Goal: Task Accomplishment & Management: Manage account settings

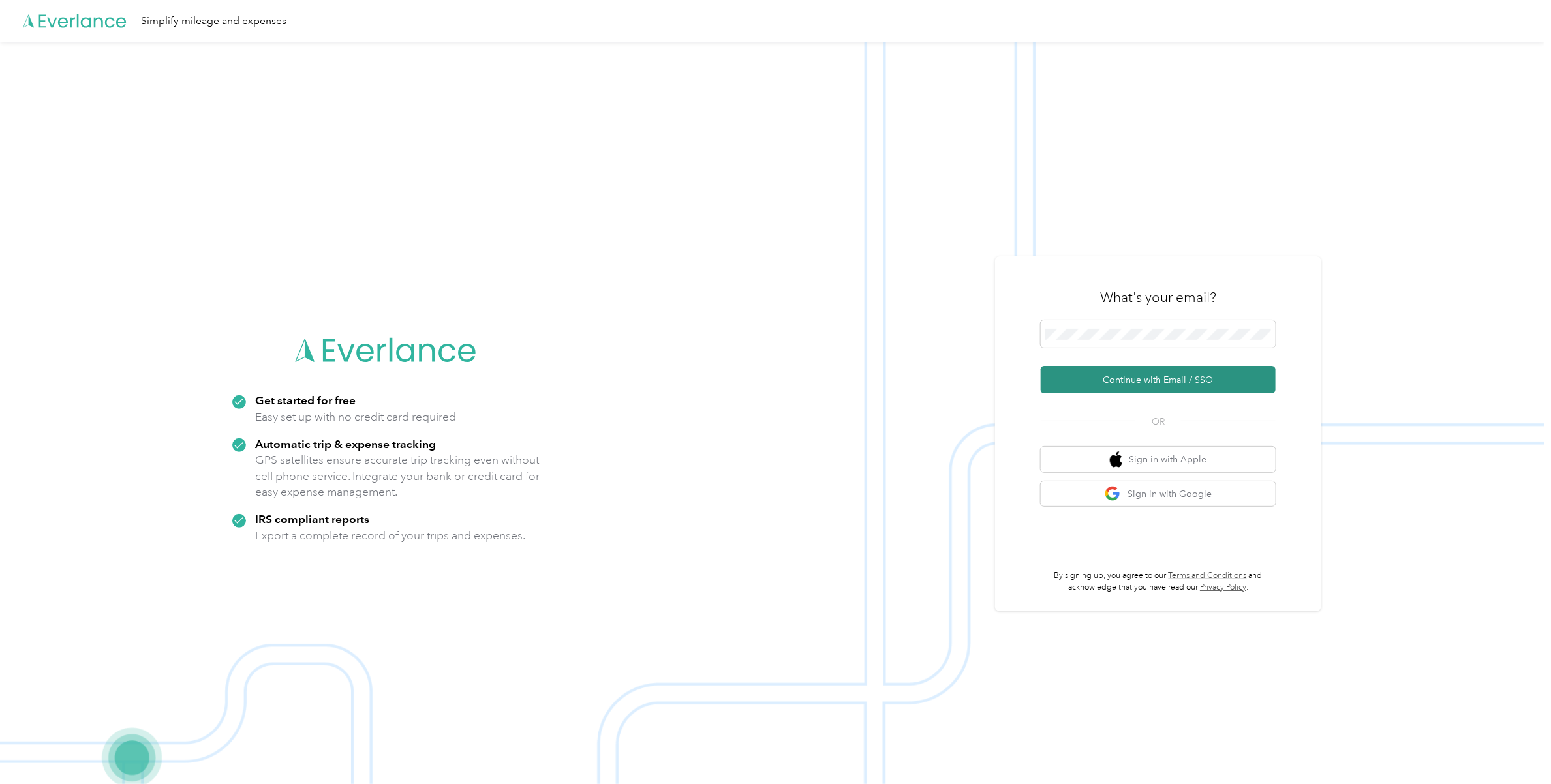
click at [1159, 379] on button "Continue with Email / SSO" at bounding box center [1158, 380] width 235 height 27
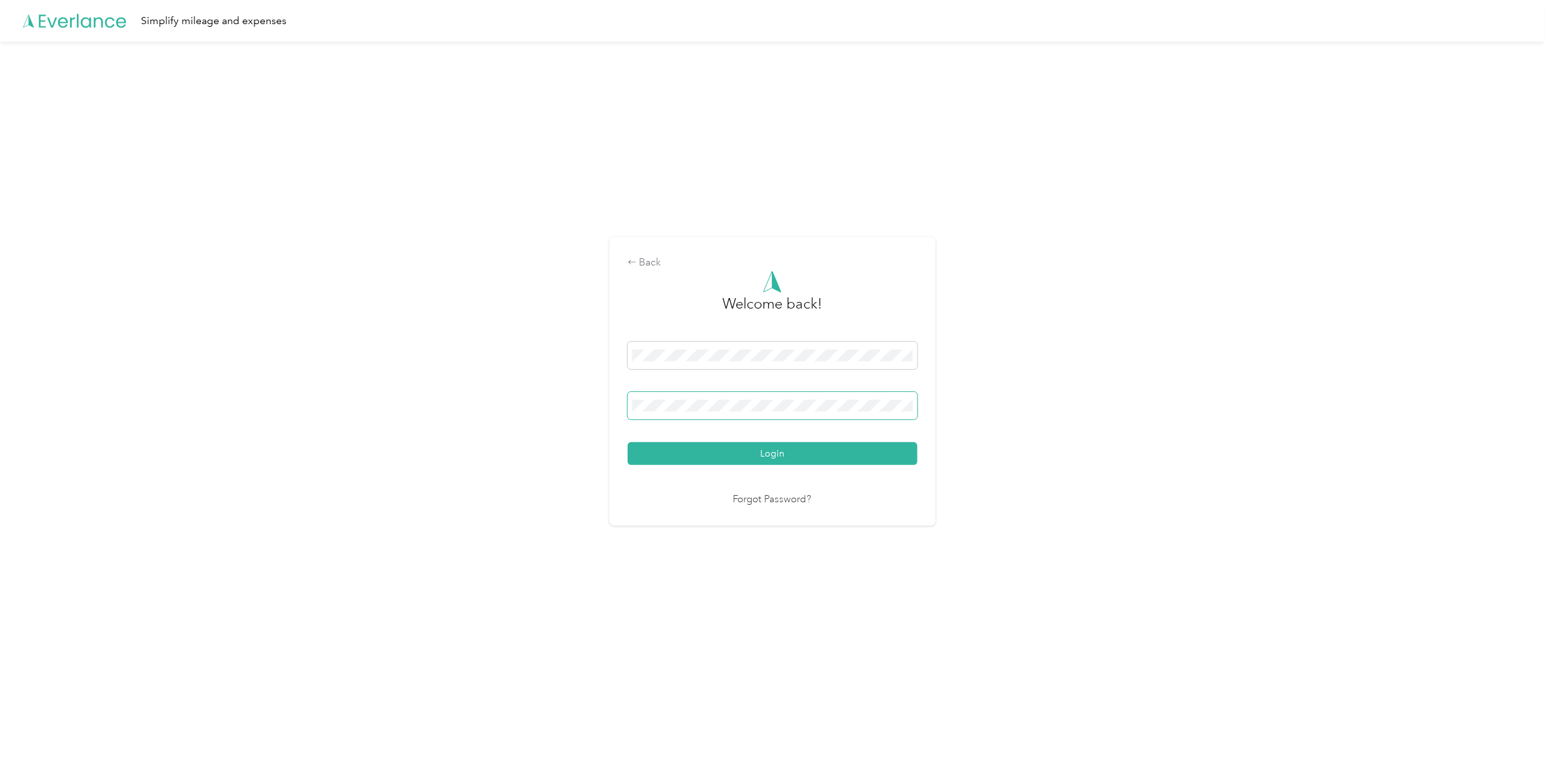
click at [628, 442] on button "Login" at bounding box center [772, 454] width 290 height 23
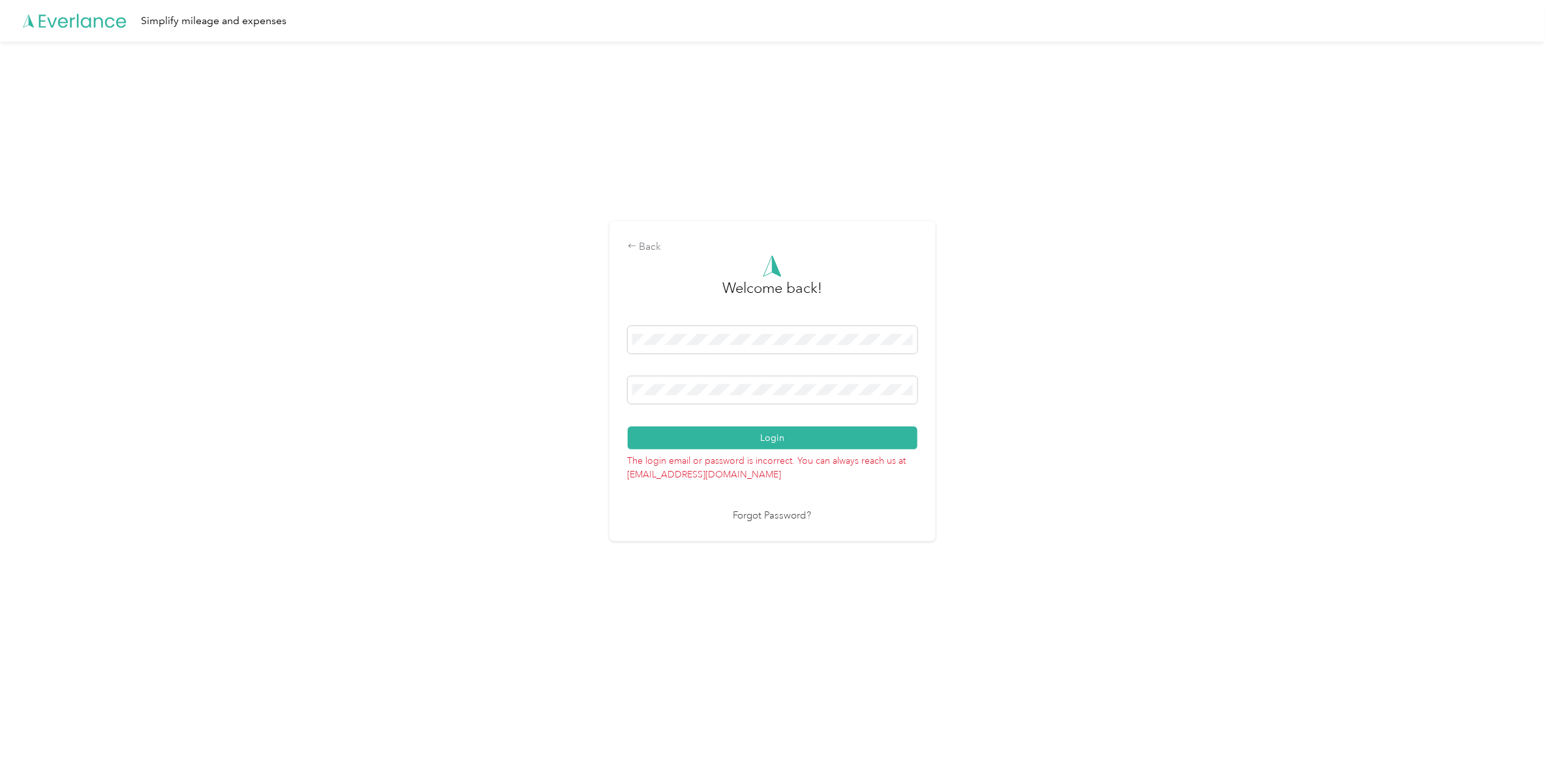
click at [628, 427] on button "Login" at bounding box center [772, 438] width 290 height 23
click at [803, 513] on link "Forgot Password?" at bounding box center [772, 516] width 79 height 15
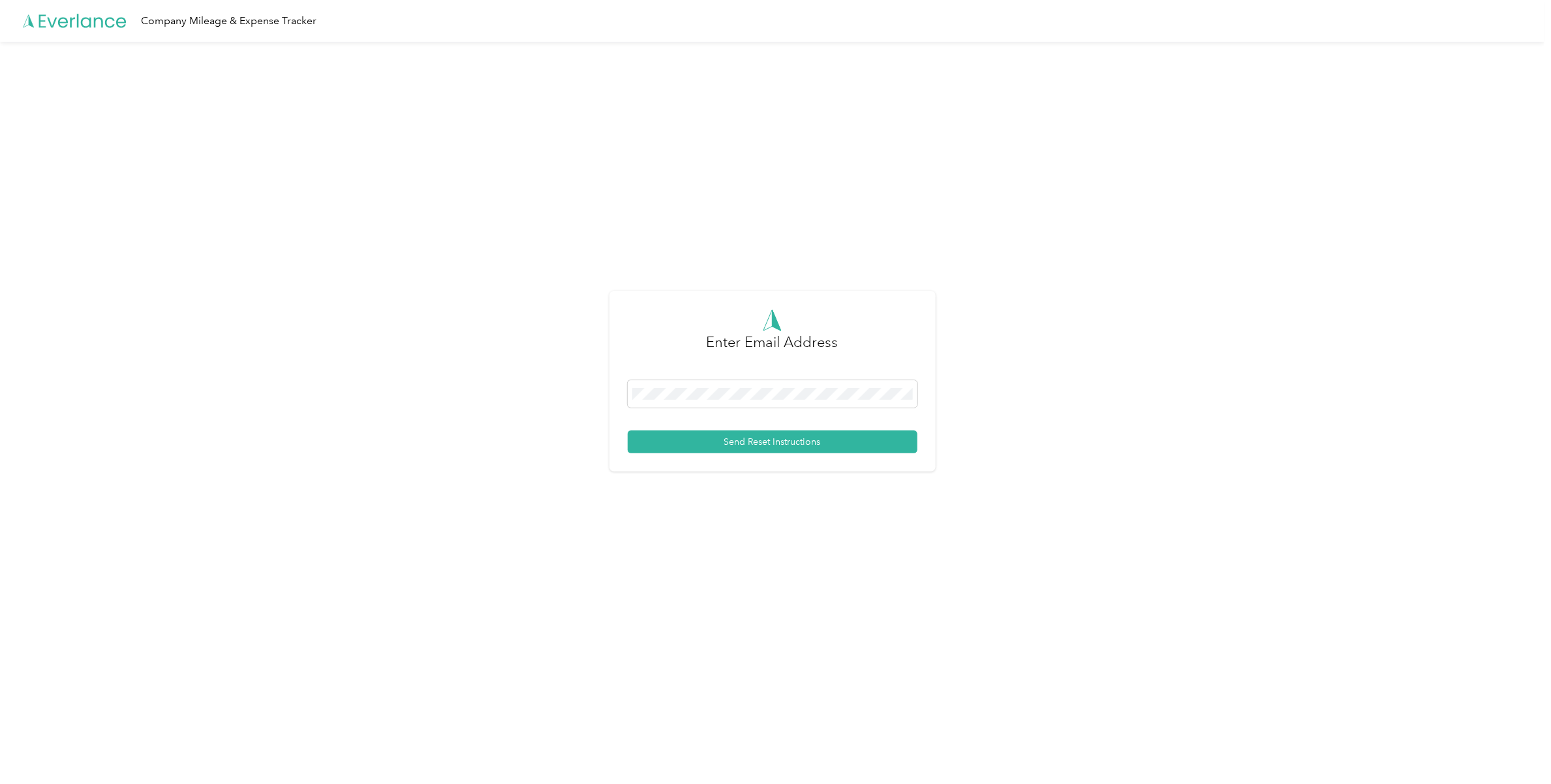
click at [783, 408] on div at bounding box center [772, 396] width 290 height 32
click at [783, 402] on span at bounding box center [772, 394] width 290 height 27
click at [772, 441] on button "Send Reset Instructions" at bounding box center [772, 442] width 290 height 23
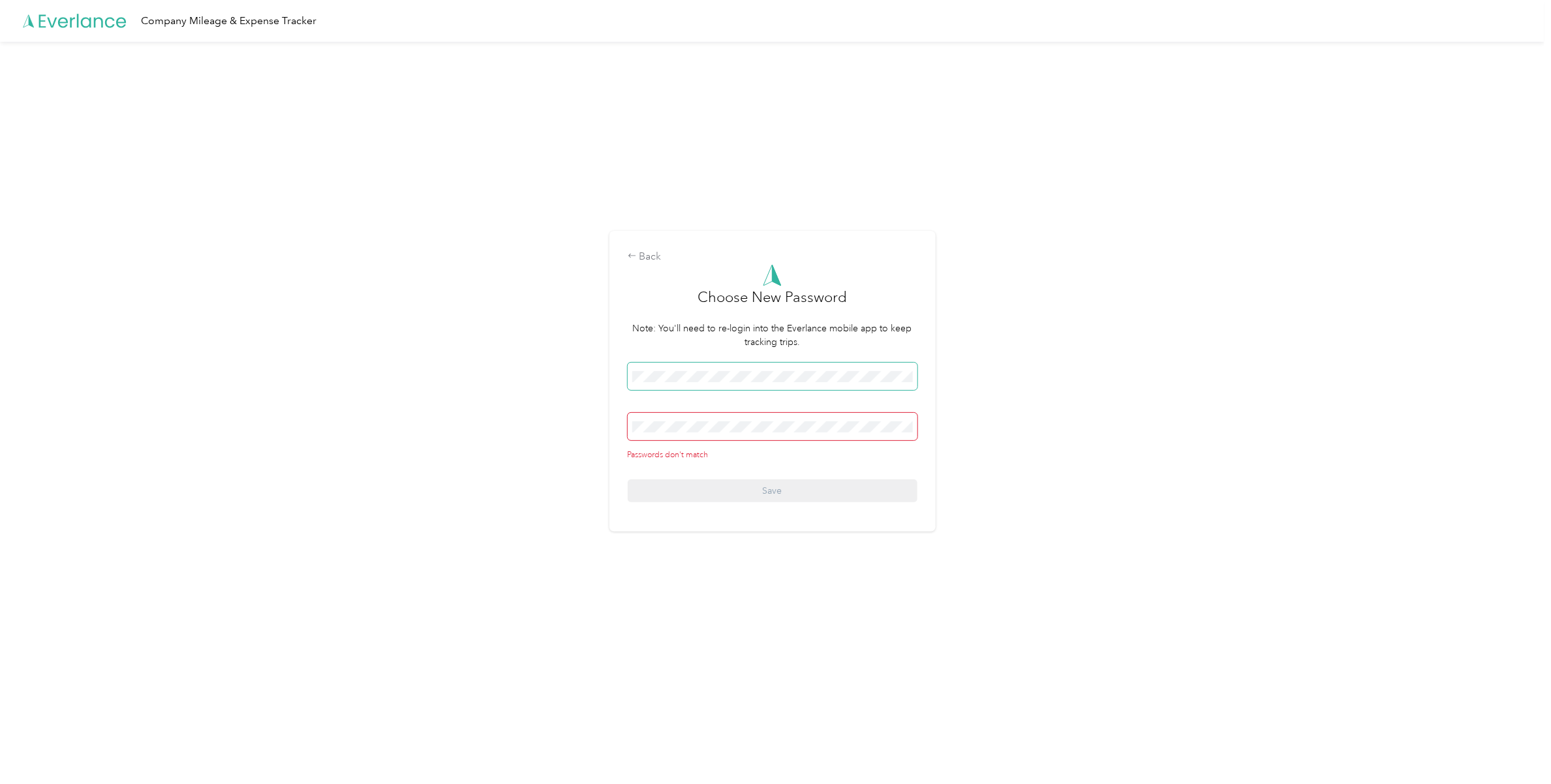
drag, startPoint x: 907, startPoint y: 383, endPoint x: 659, endPoint y: 351, distance: 250.1
click at [659, 351] on form "Choose New Password Note: You'll need to re-login into the Everlance mobile app…" at bounding box center [772, 384] width 290 height 238
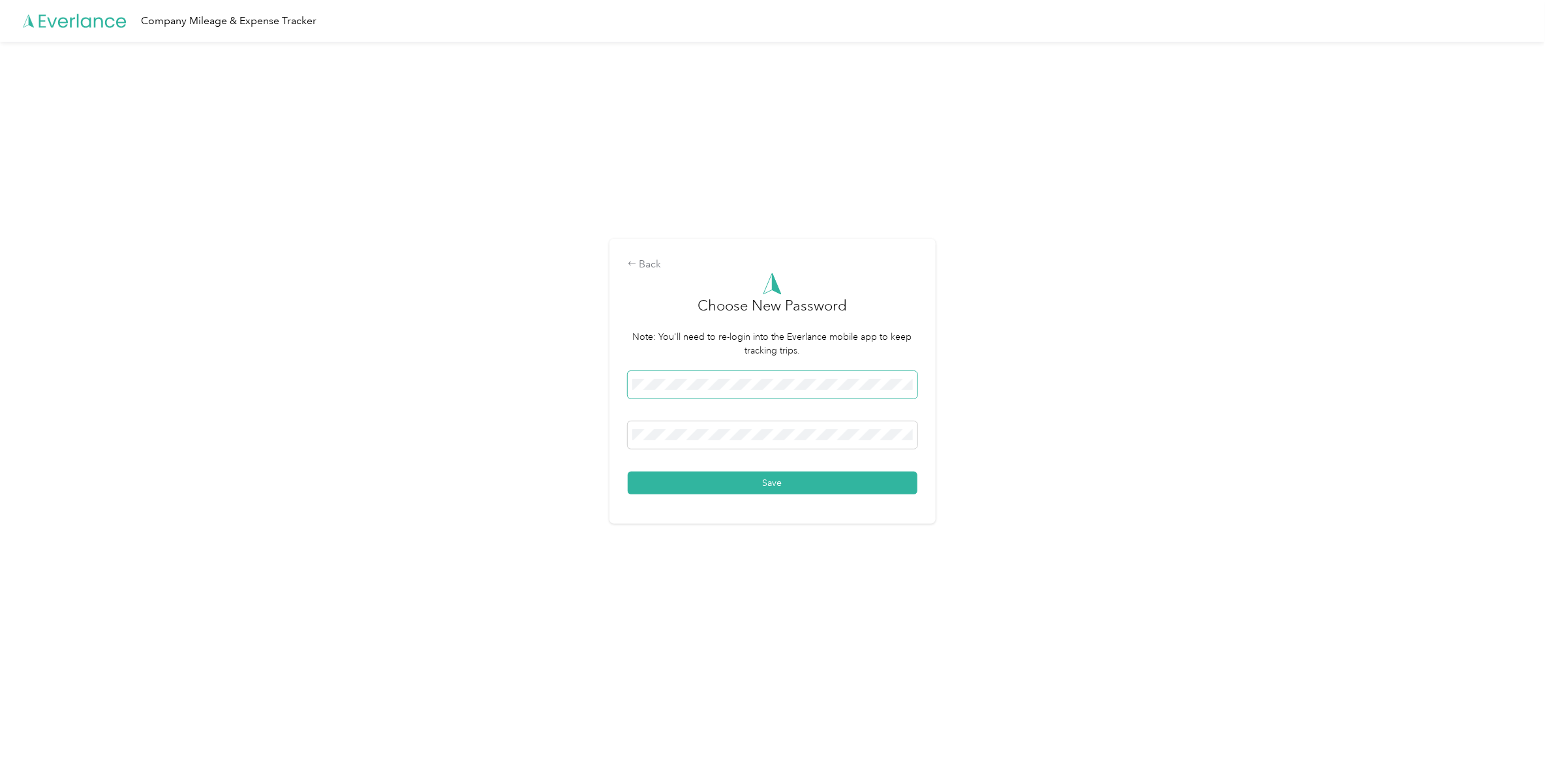
click at [628, 472] on button "Save" at bounding box center [772, 483] width 290 height 23
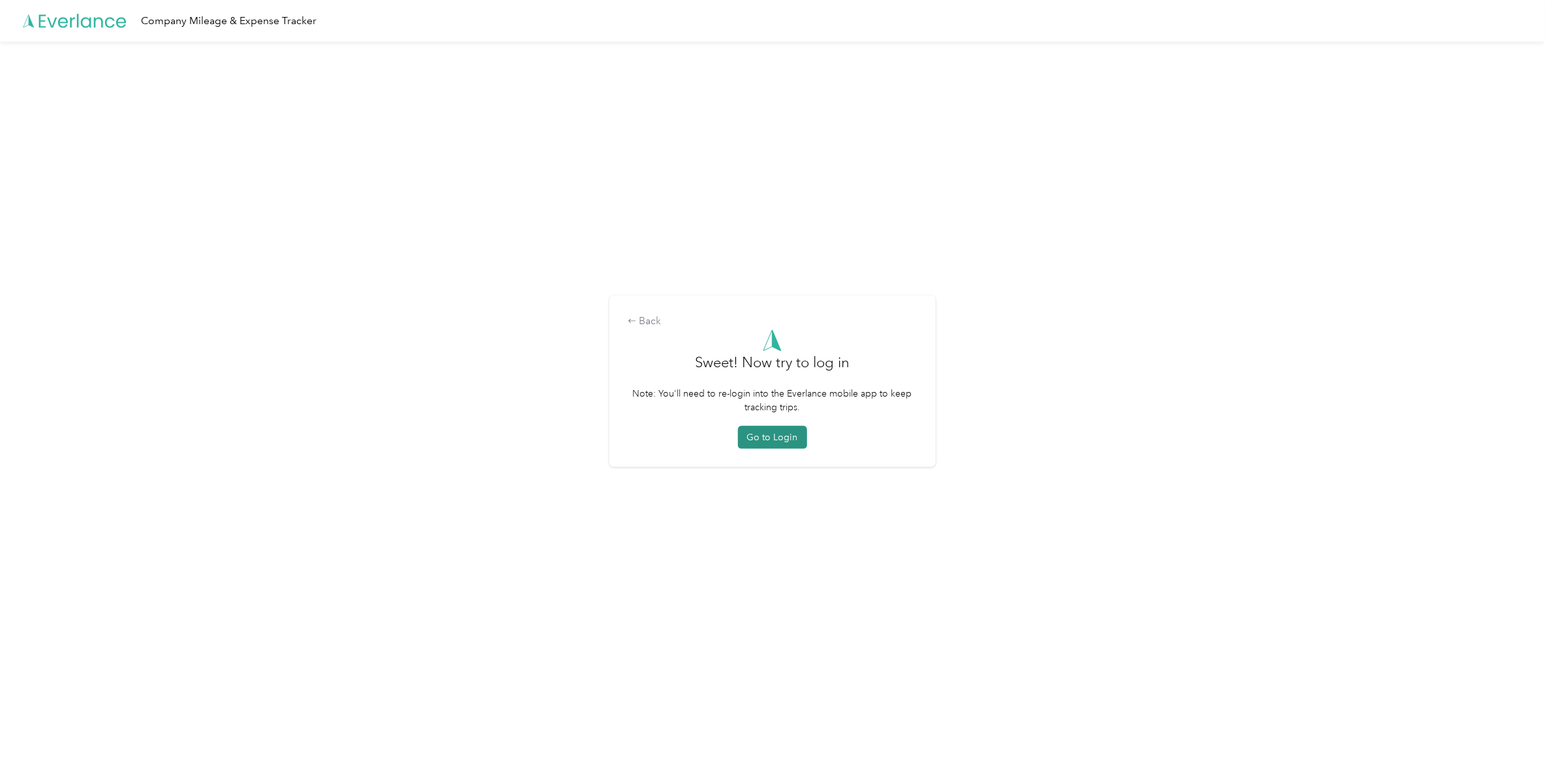
click at [762, 434] on button "Go to Login" at bounding box center [772, 437] width 69 height 23
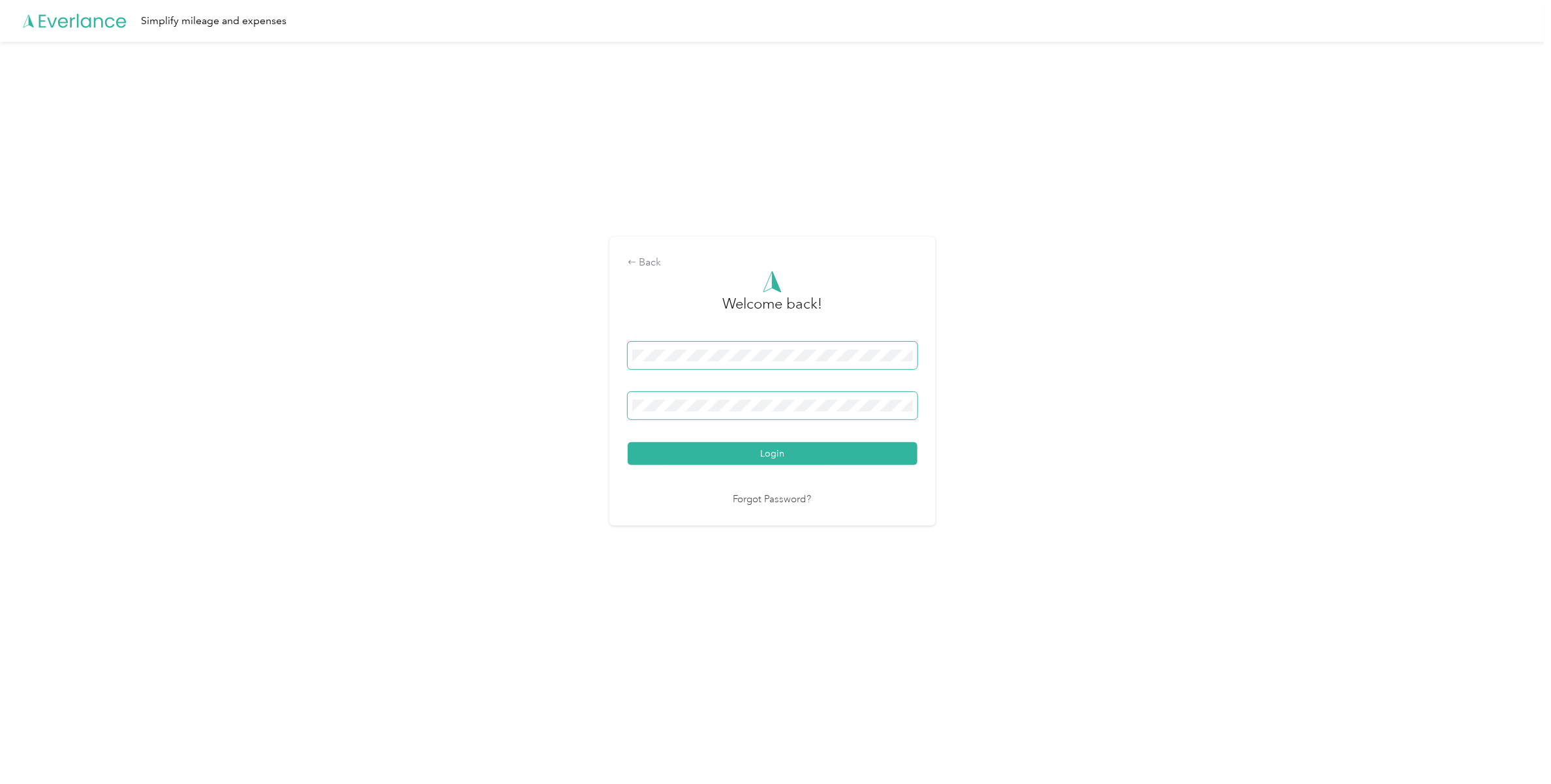
click at [628, 442] on button "Login" at bounding box center [772, 454] width 290 height 23
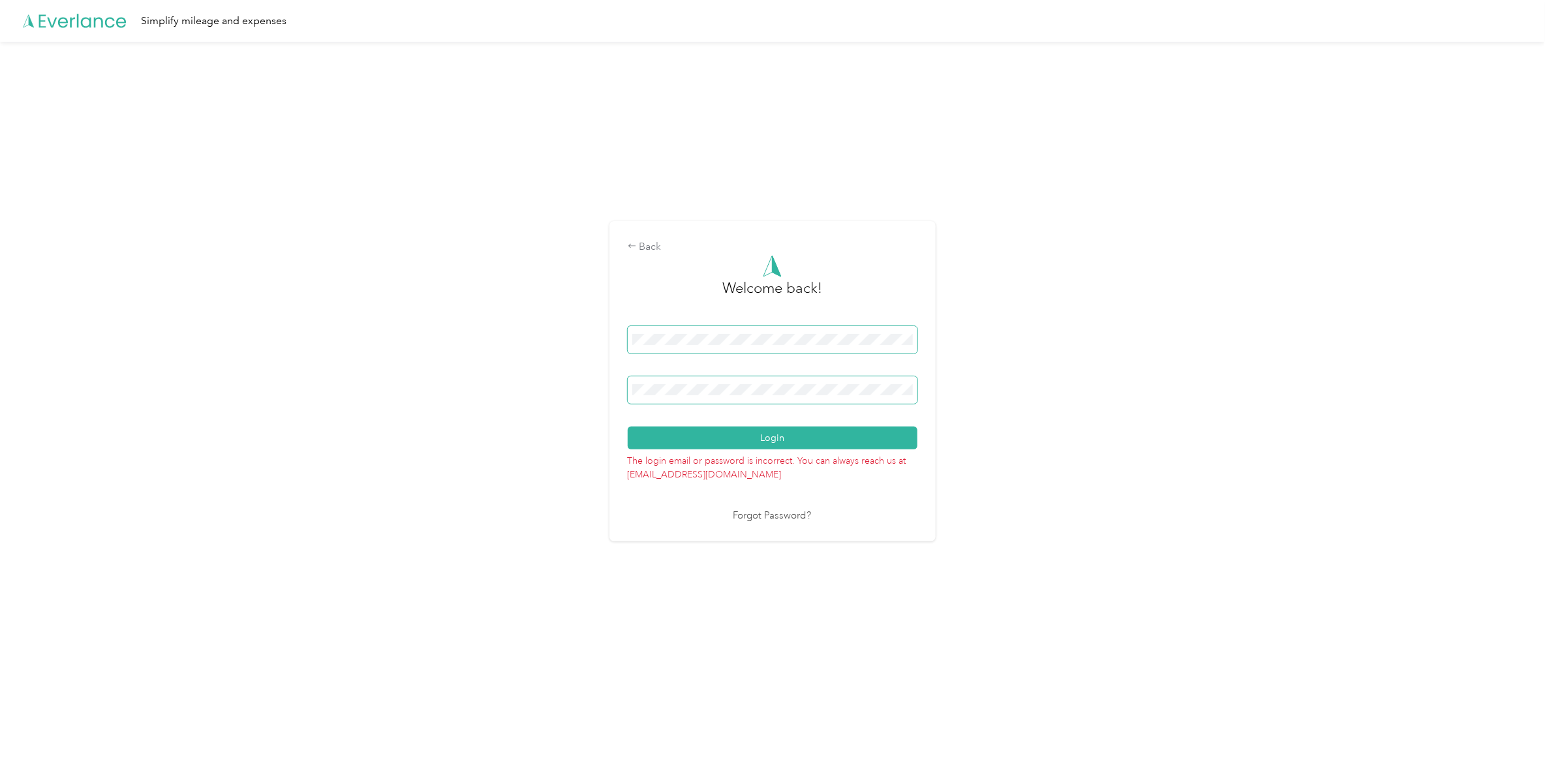
click at [628, 427] on button "Login" at bounding box center [772, 438] width 290 height 23
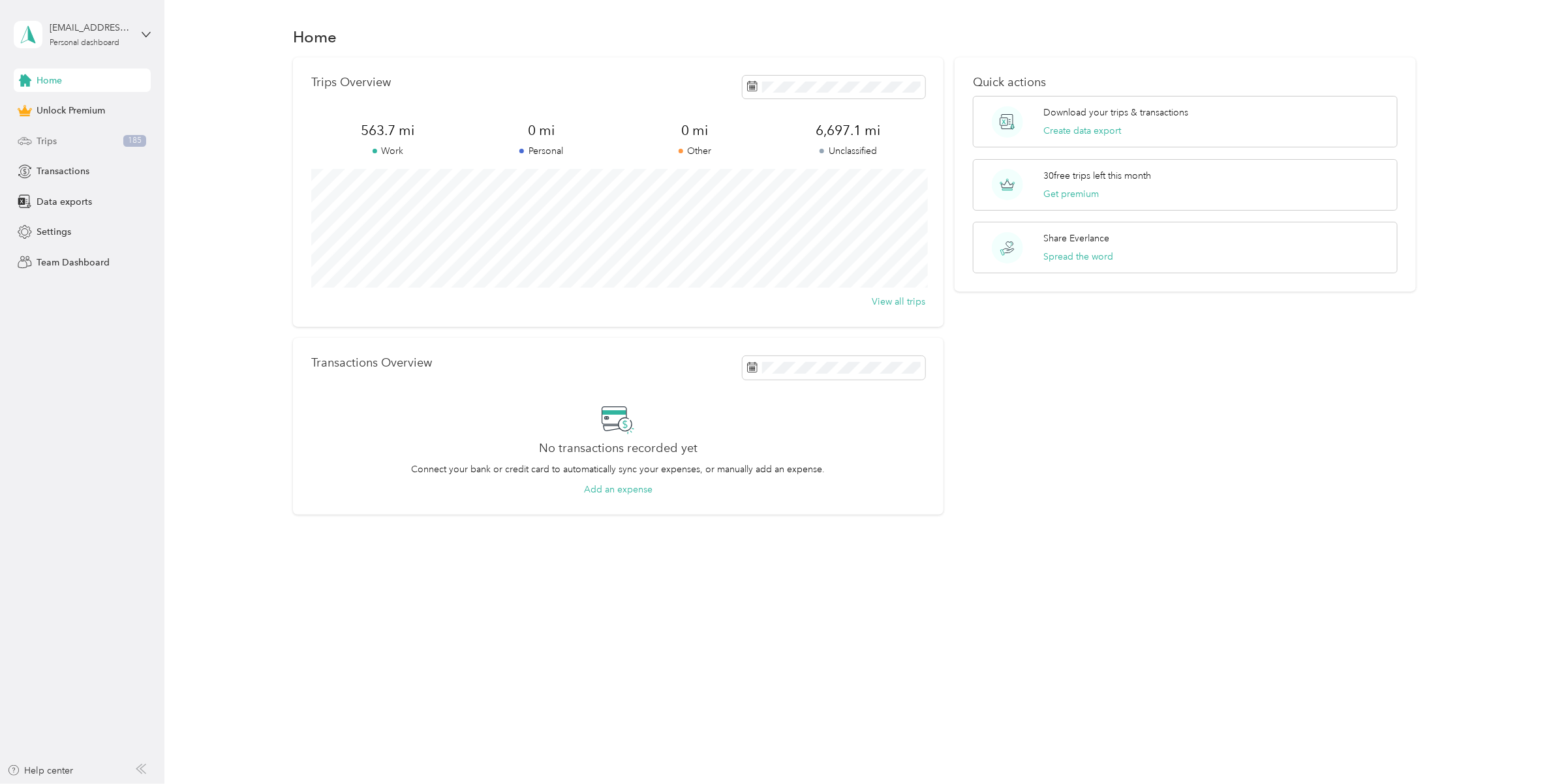
click at [97, 135] on div "Trips 185" at bounding box center [82, 141] width 137 height 24
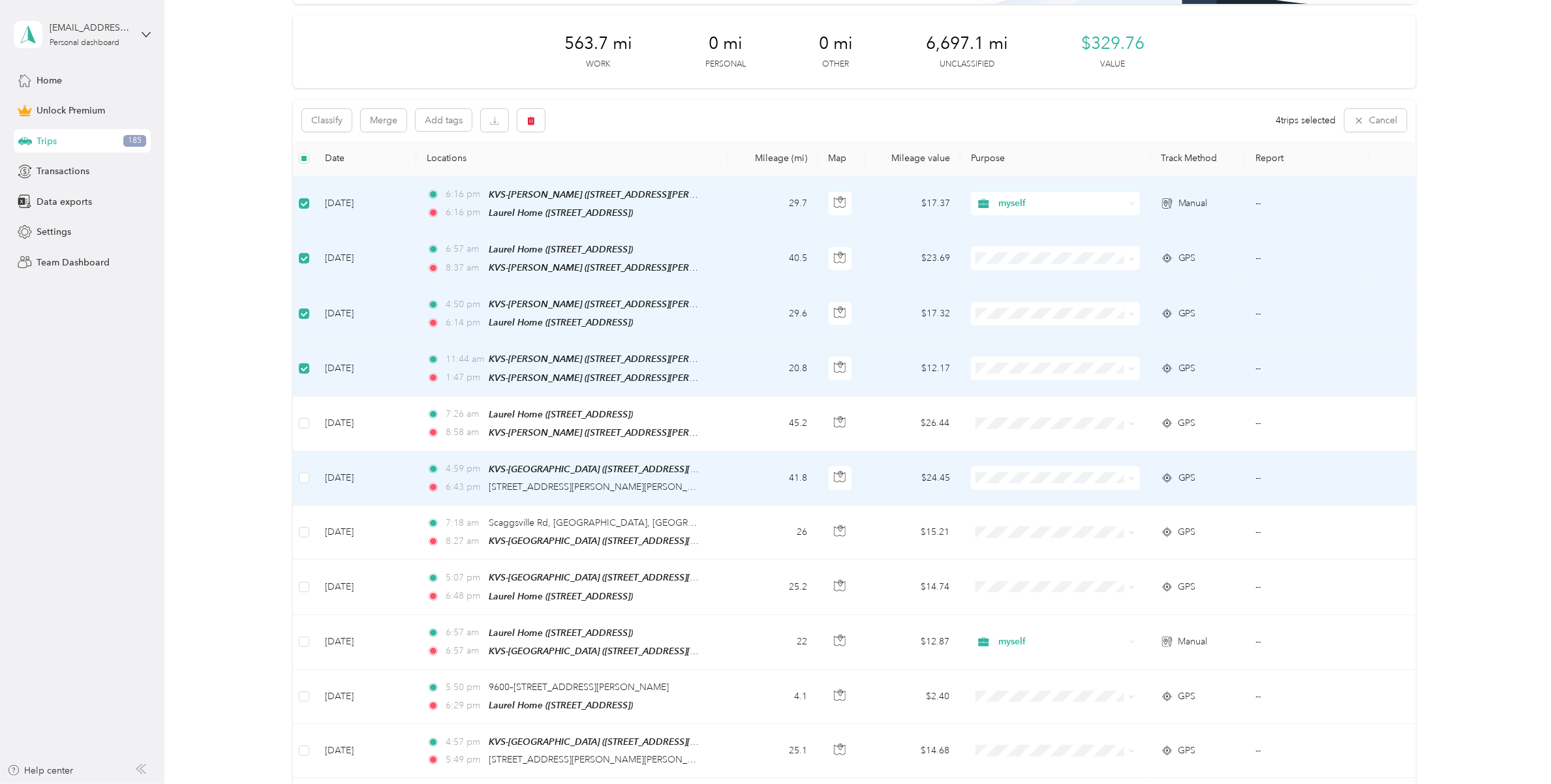
scroll to position [245, 0]
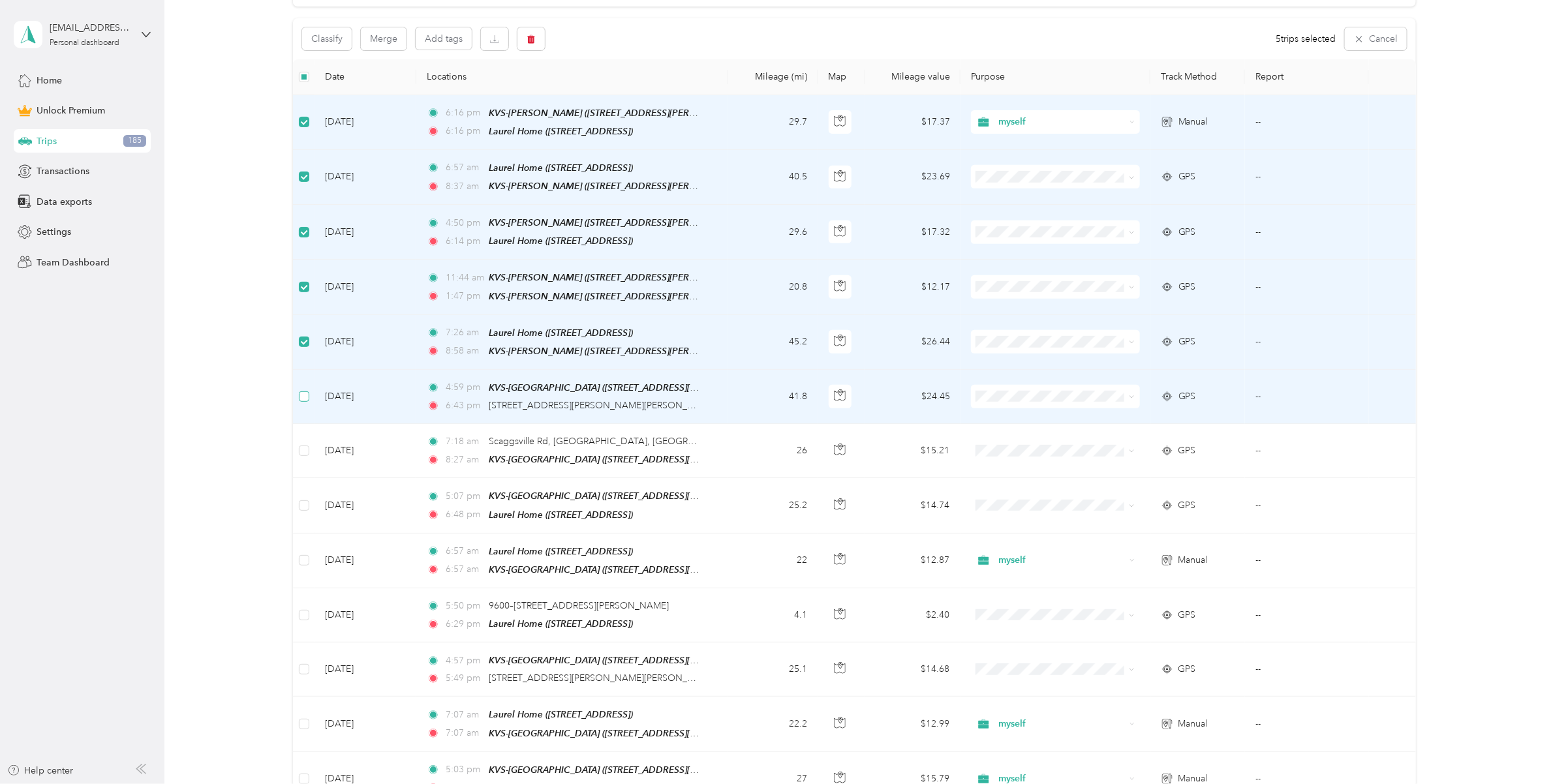
click at [302, 389] on label at bounding box center [304, 396] width 10 height 14
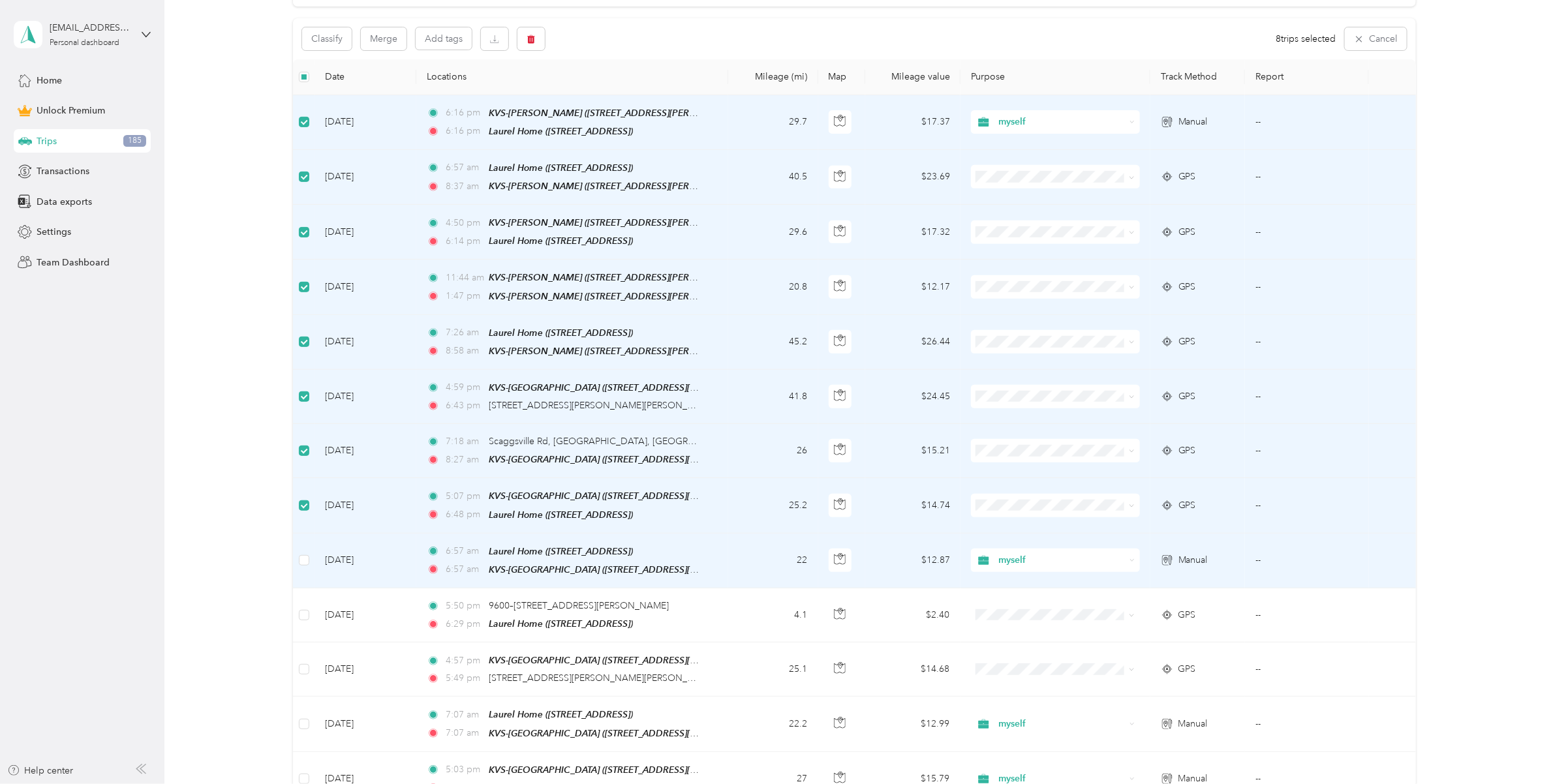
click at [304, 539] on td at bounding box center [304, 561] width 21 height 55
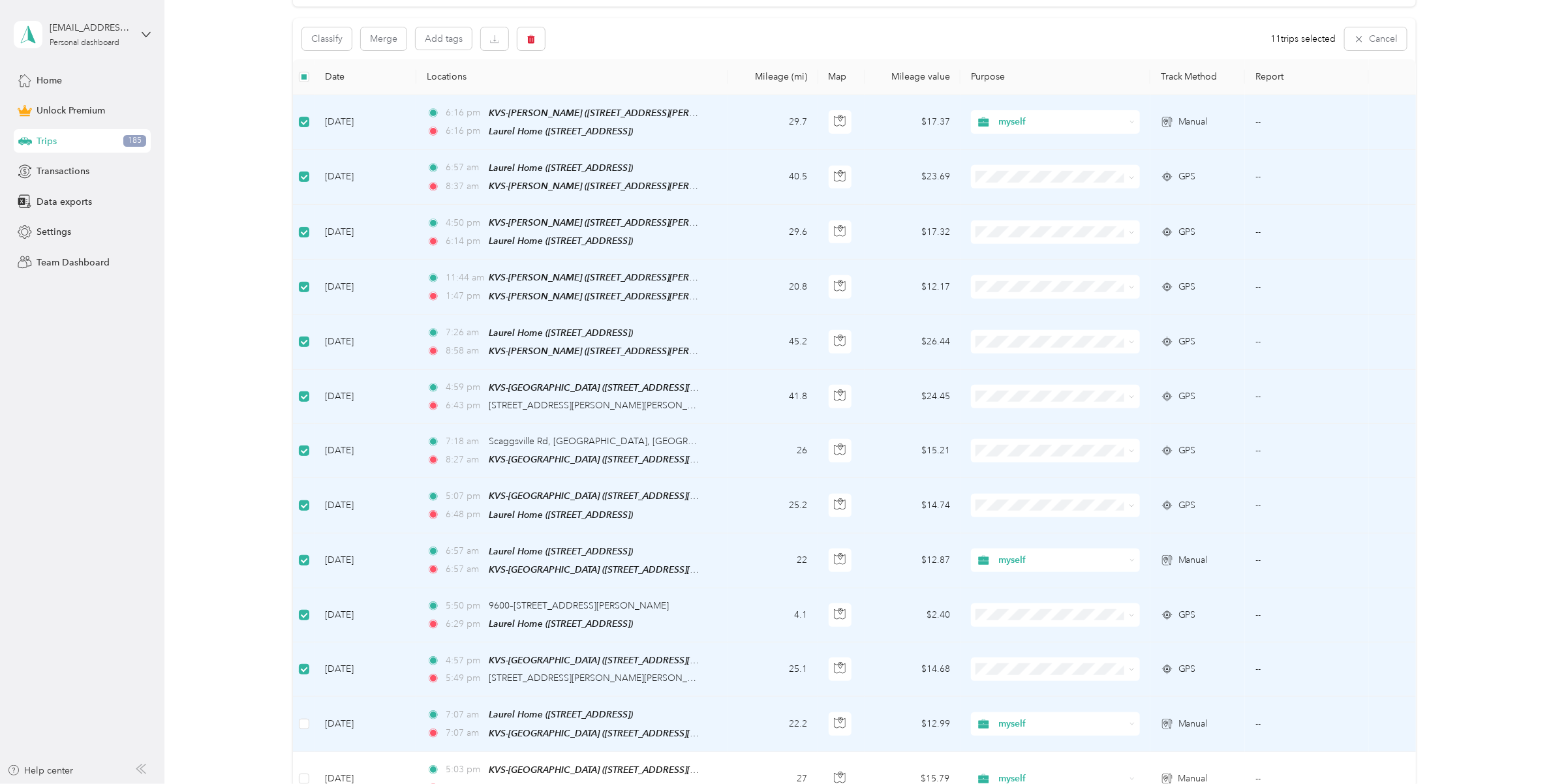
scroll to position [489, 0]
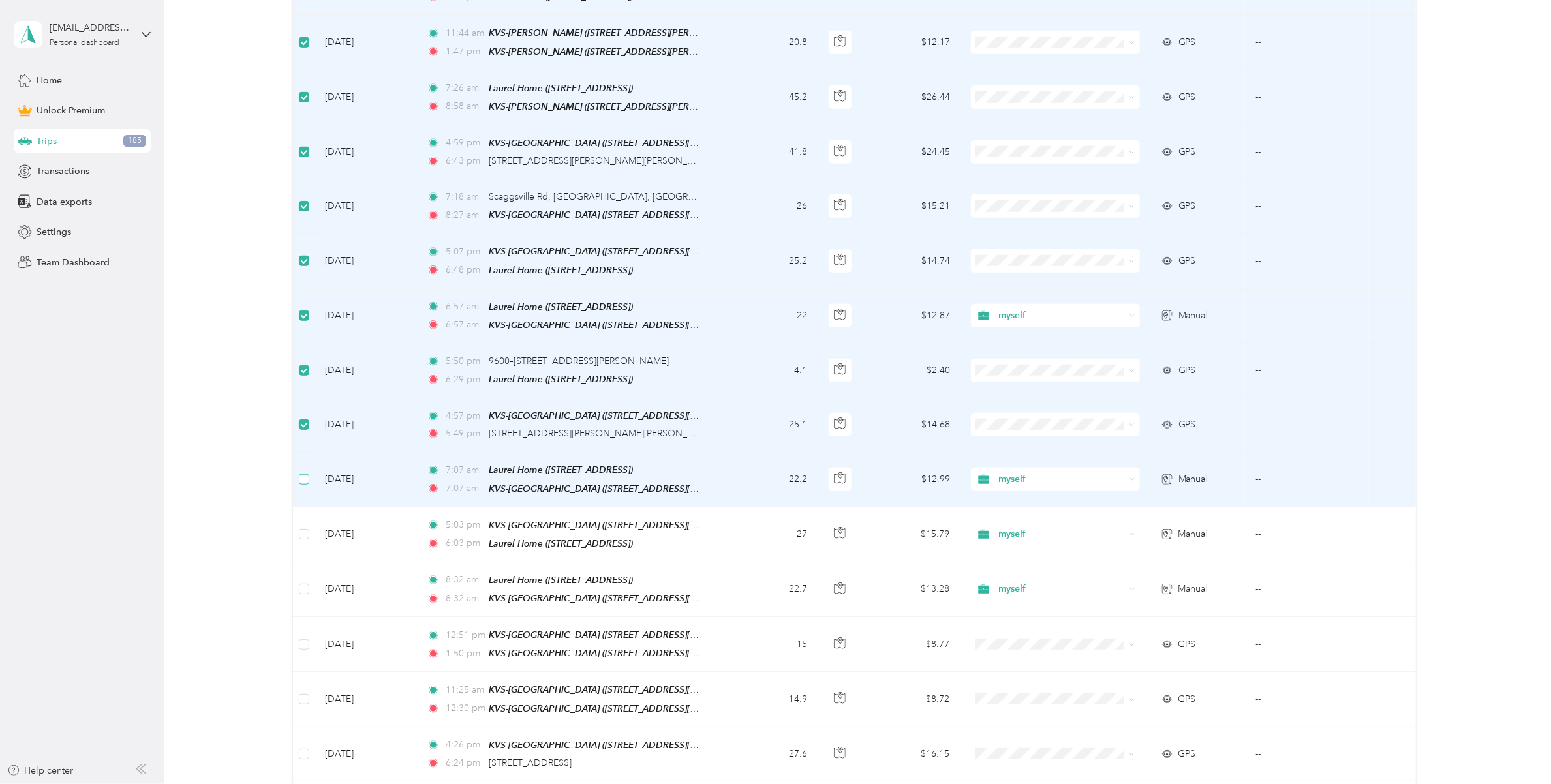
click at [304, 473] on label at bounding box center [304, 479] width 10 height 14
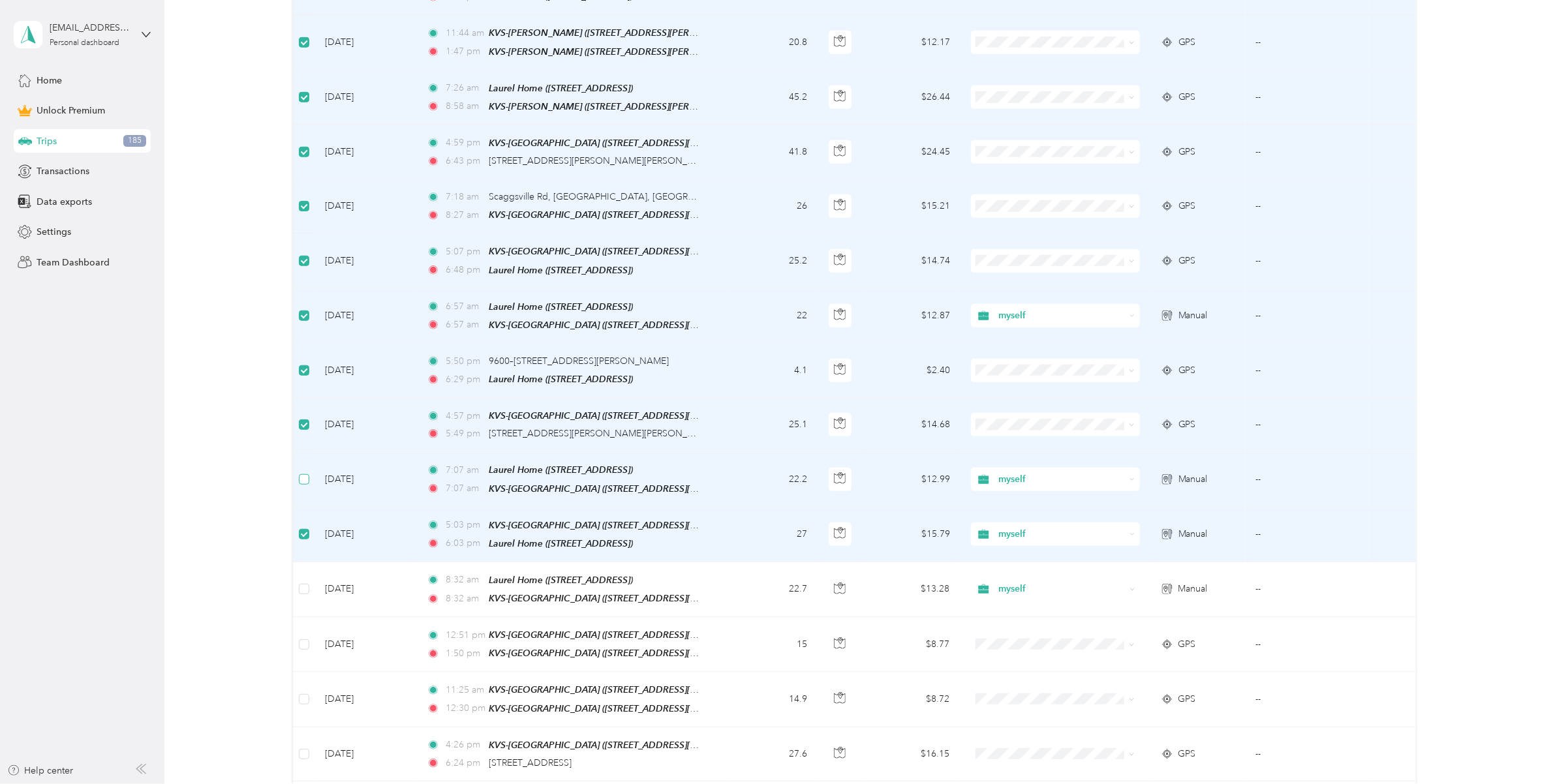
click at [305, 474] on label at bounding box center [304, 479] width 10 height 14
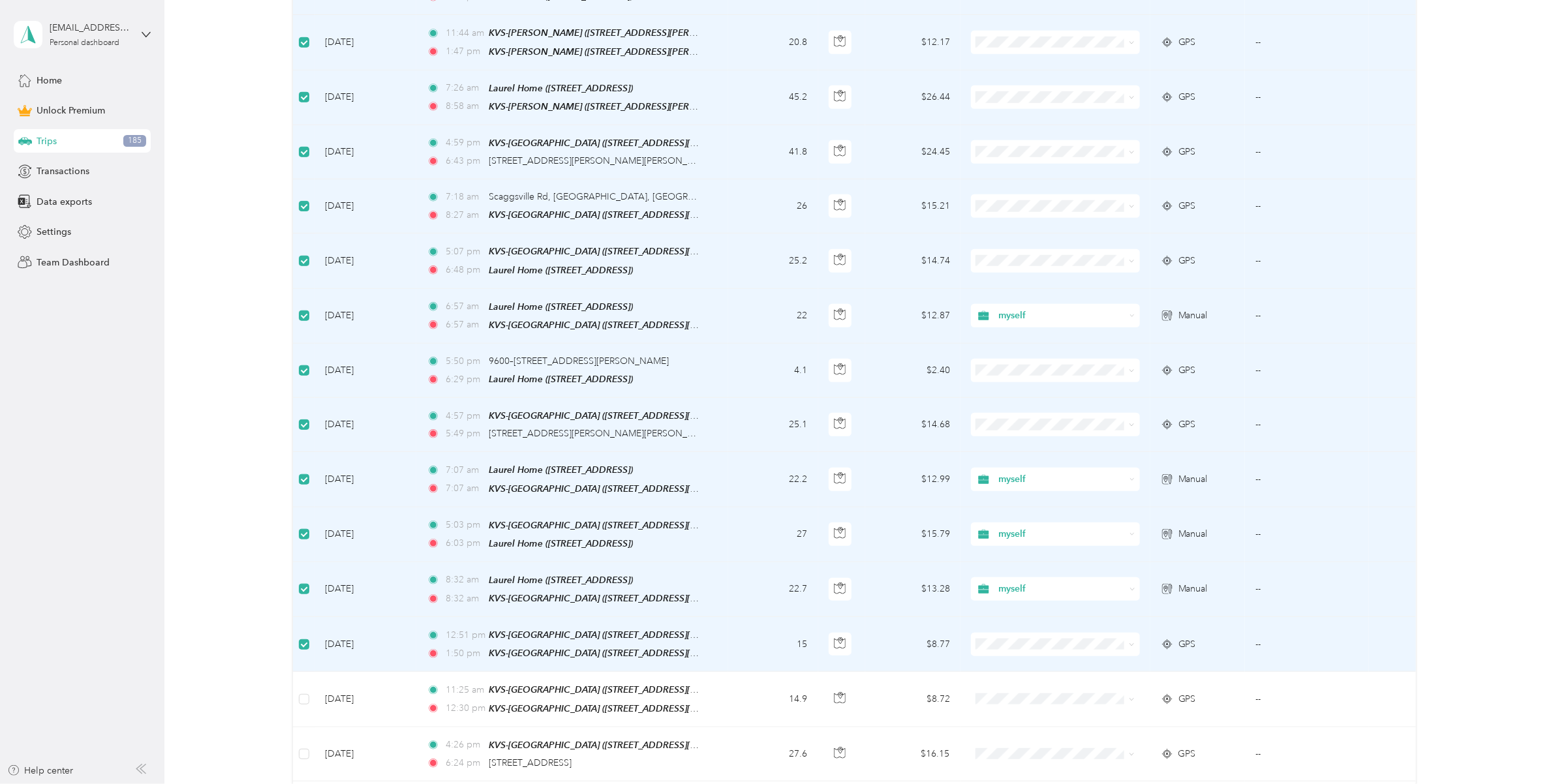
scroll to position [734, 0]
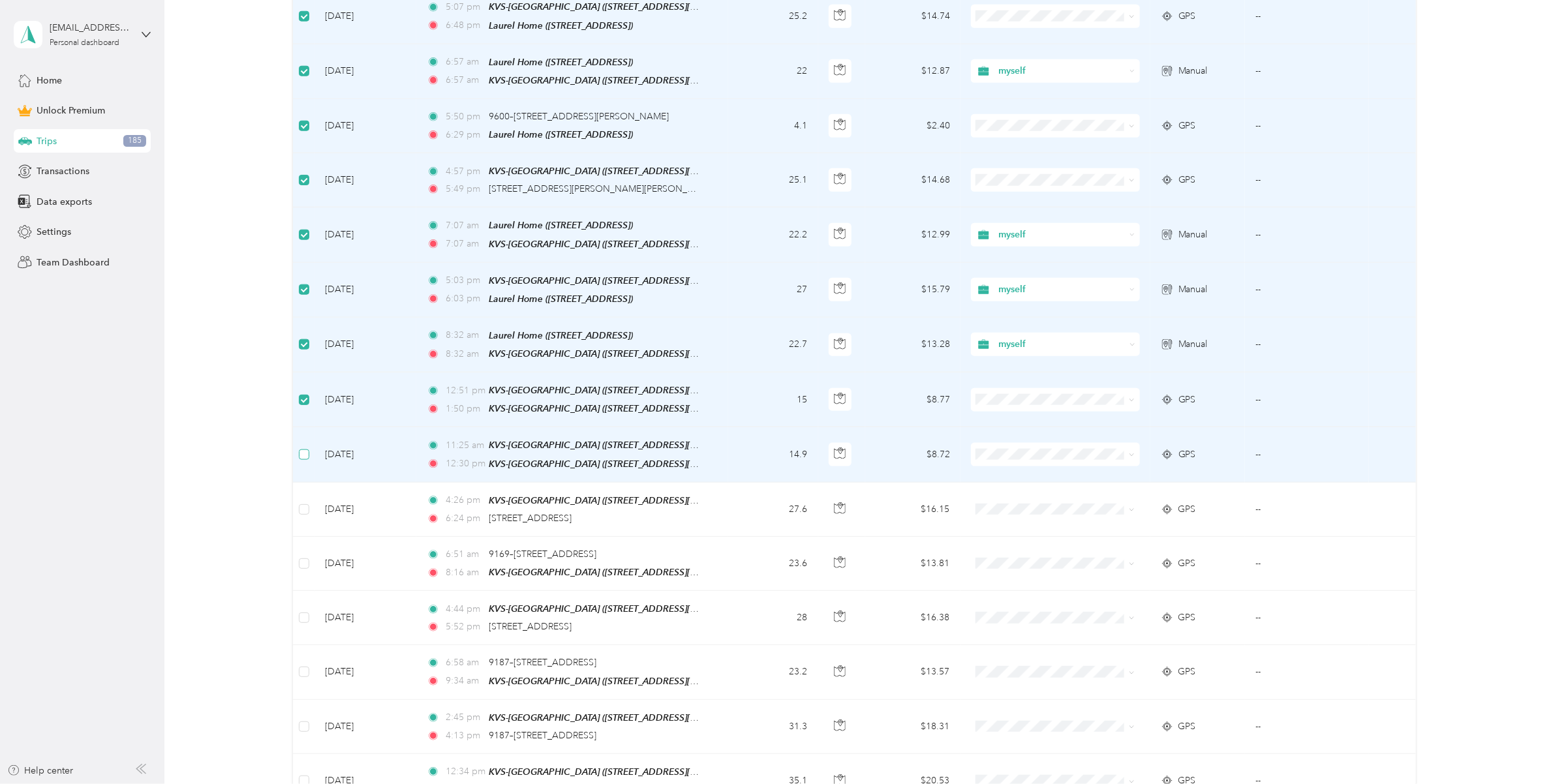
click at [299, 447] on label at bounding box center [304, 454] width 10 height 14
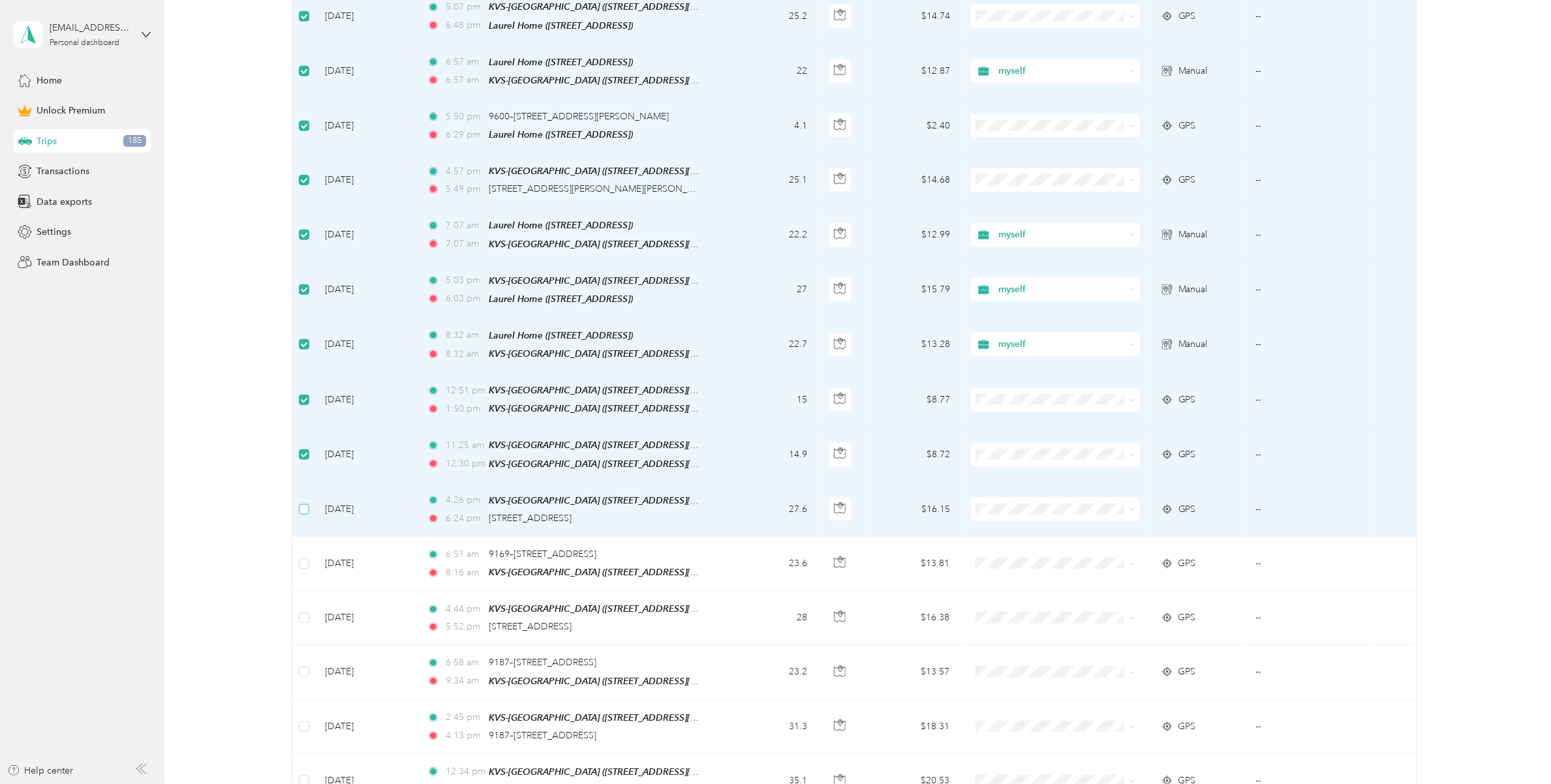
click at [299, 502] on label at bounding box center [304, 509] width 10 height 14
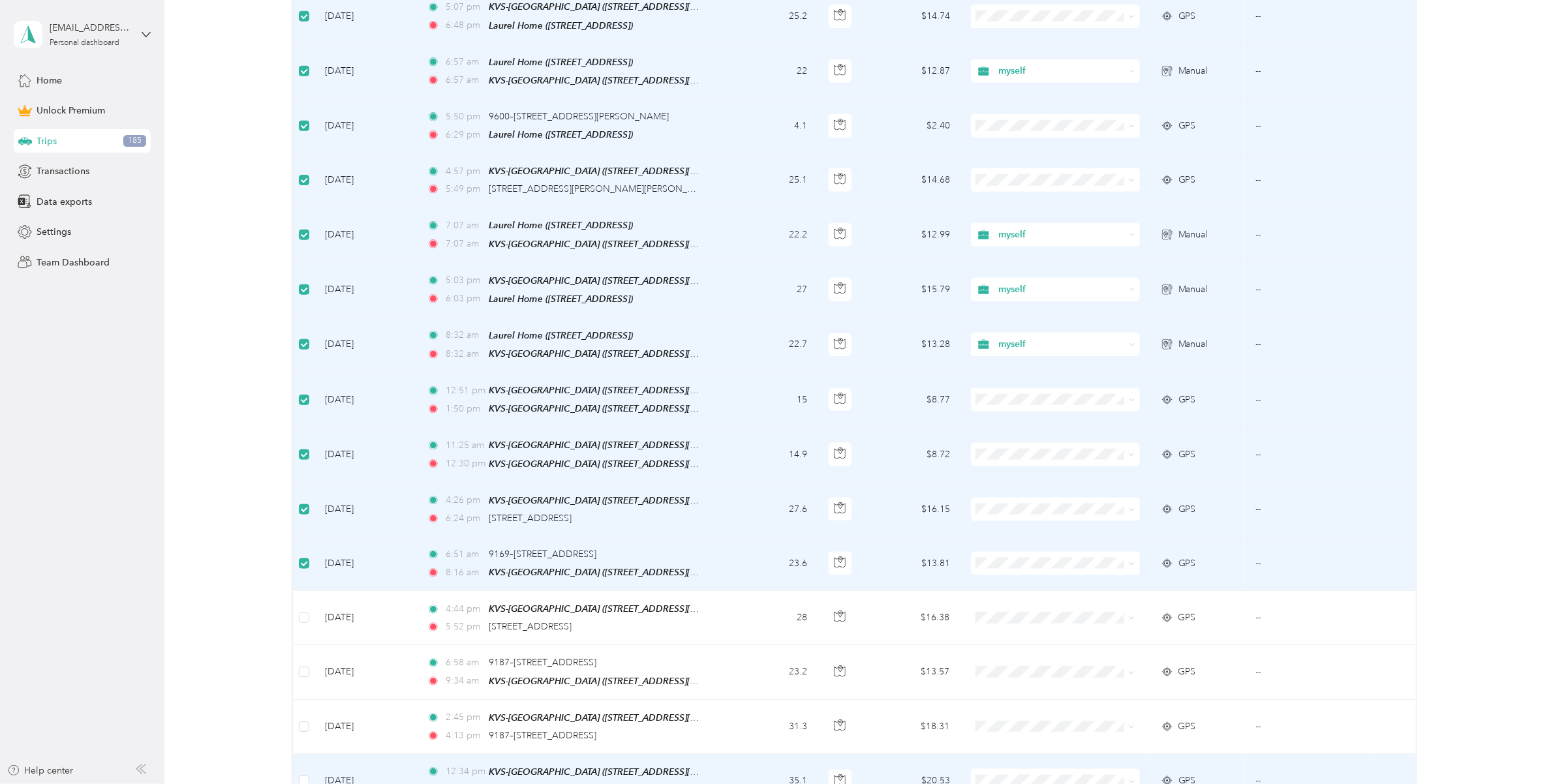
scroll to position [979, 0]
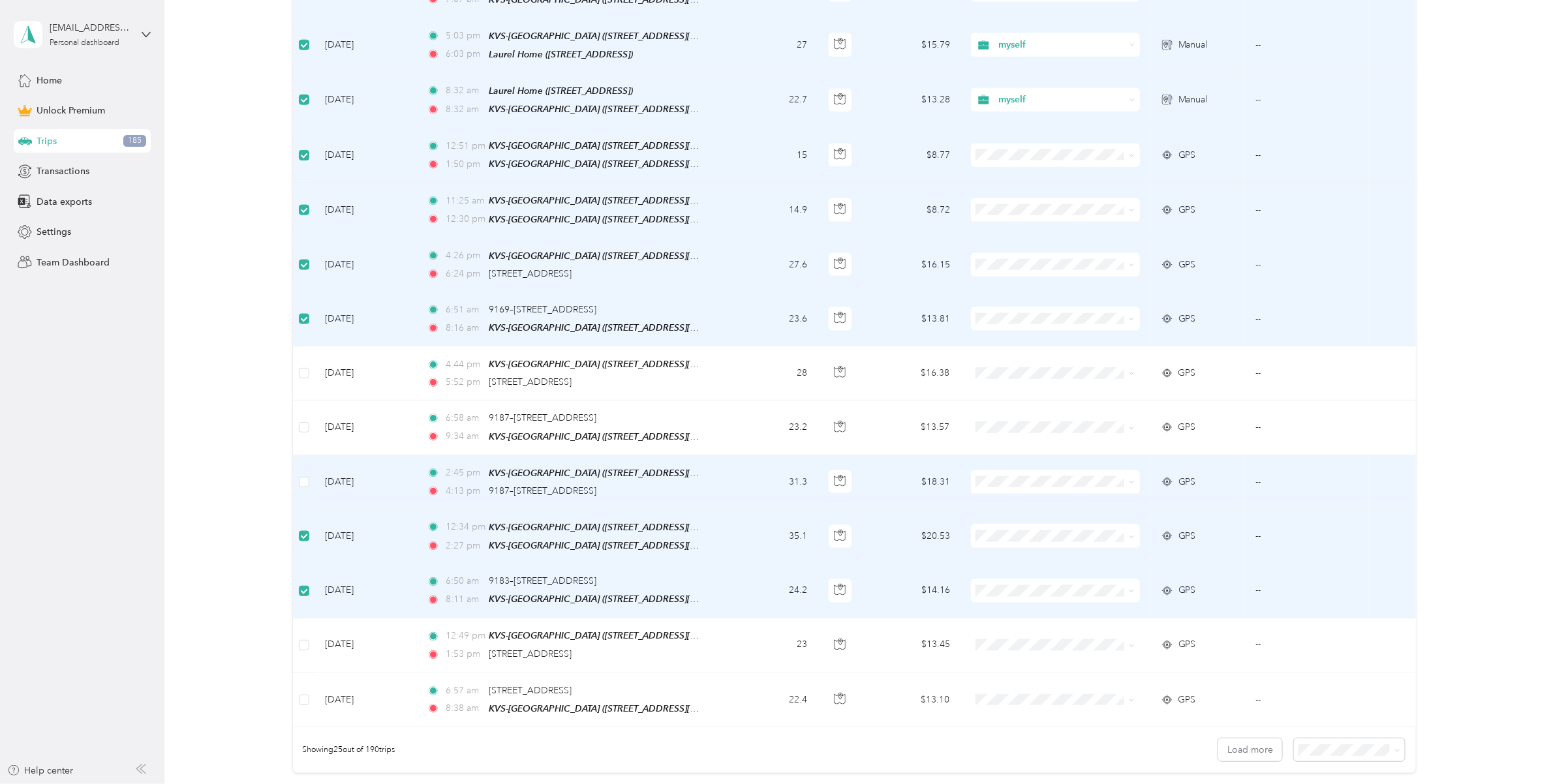
click at [308, 468] on td at bounding box center [304, 482] width 21 height 54
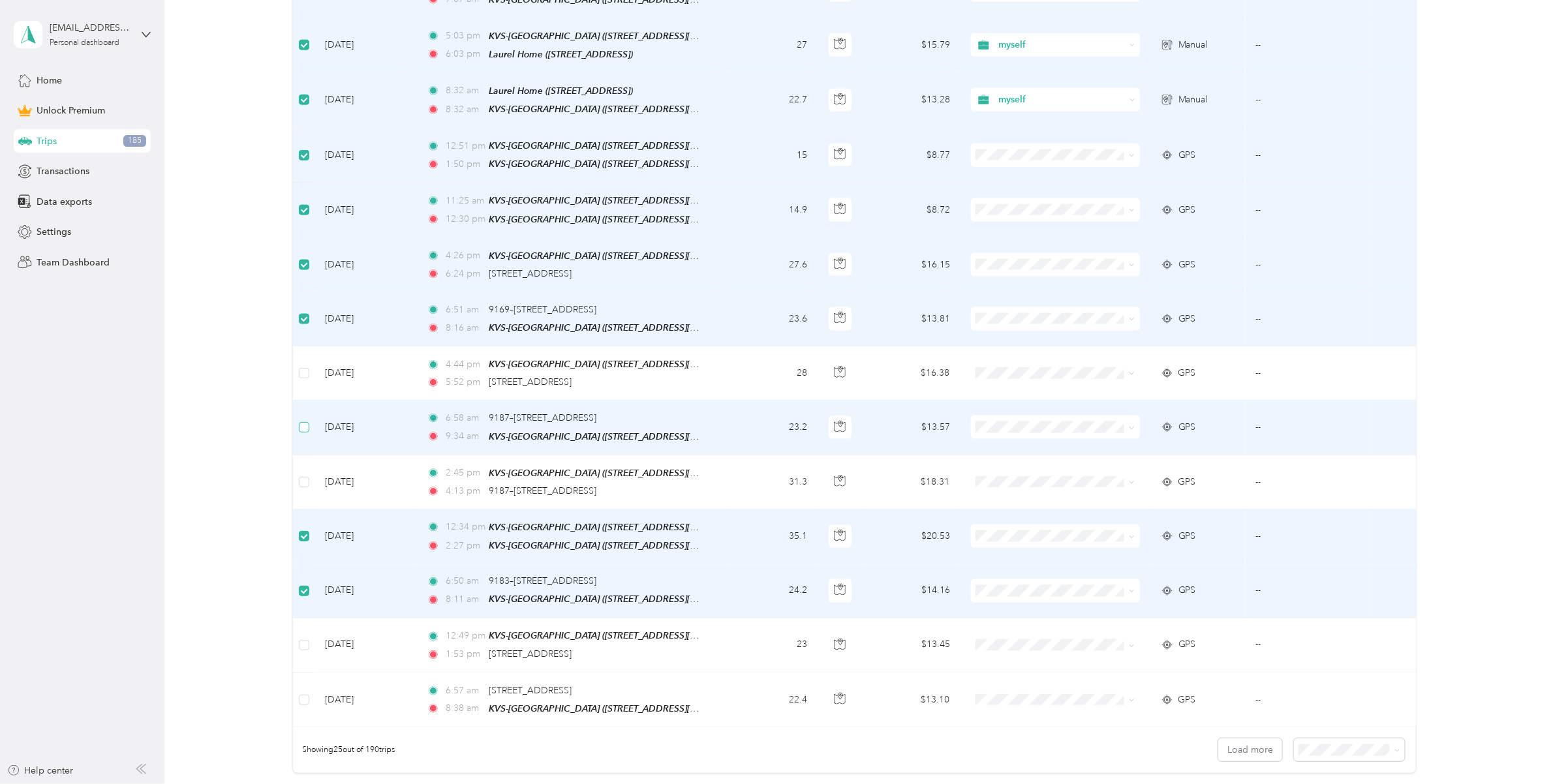
click at [305, 420] on label at bounding box center [304, 427] width 10 height 14
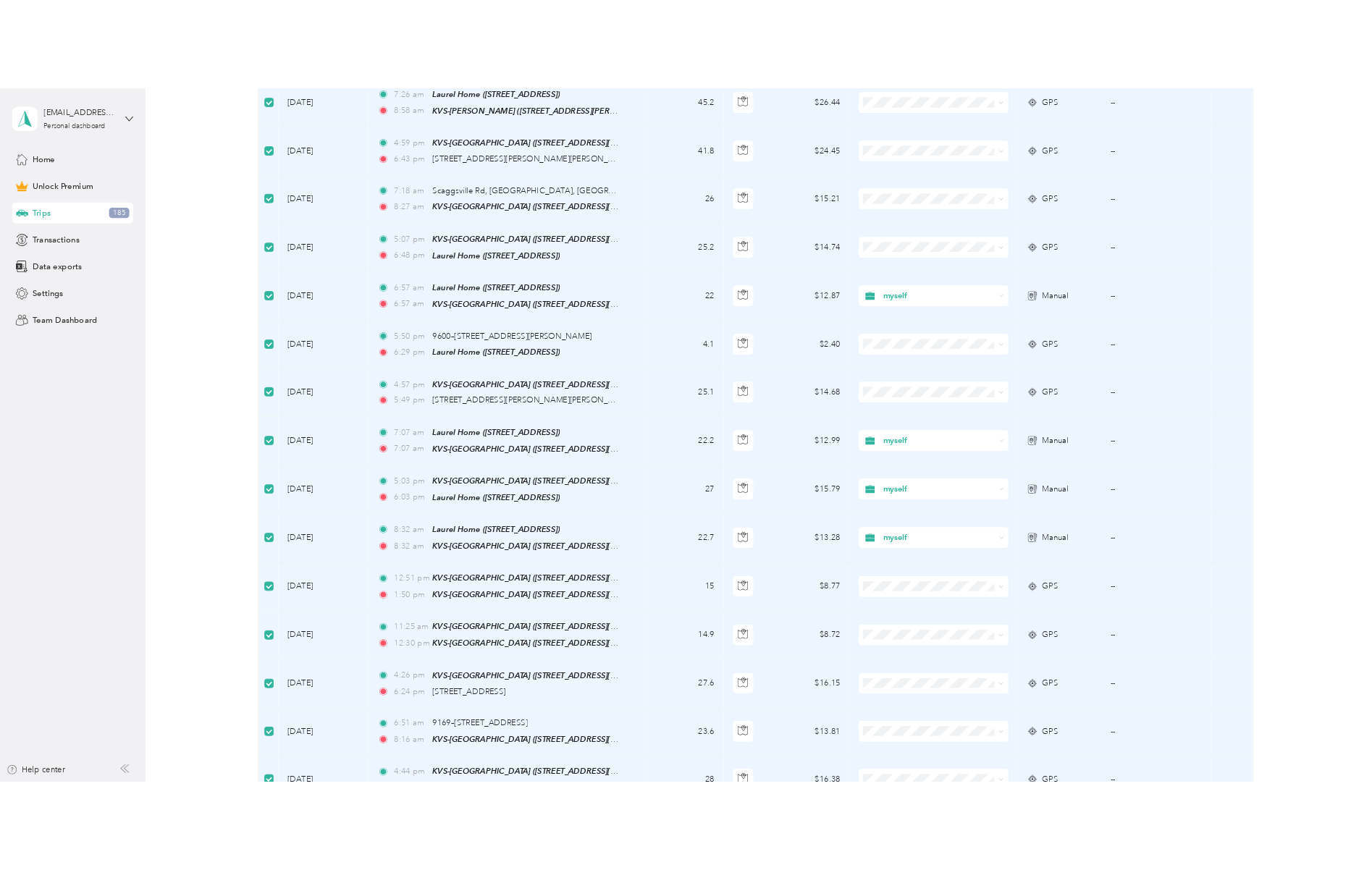
scroll to position [0, 0]
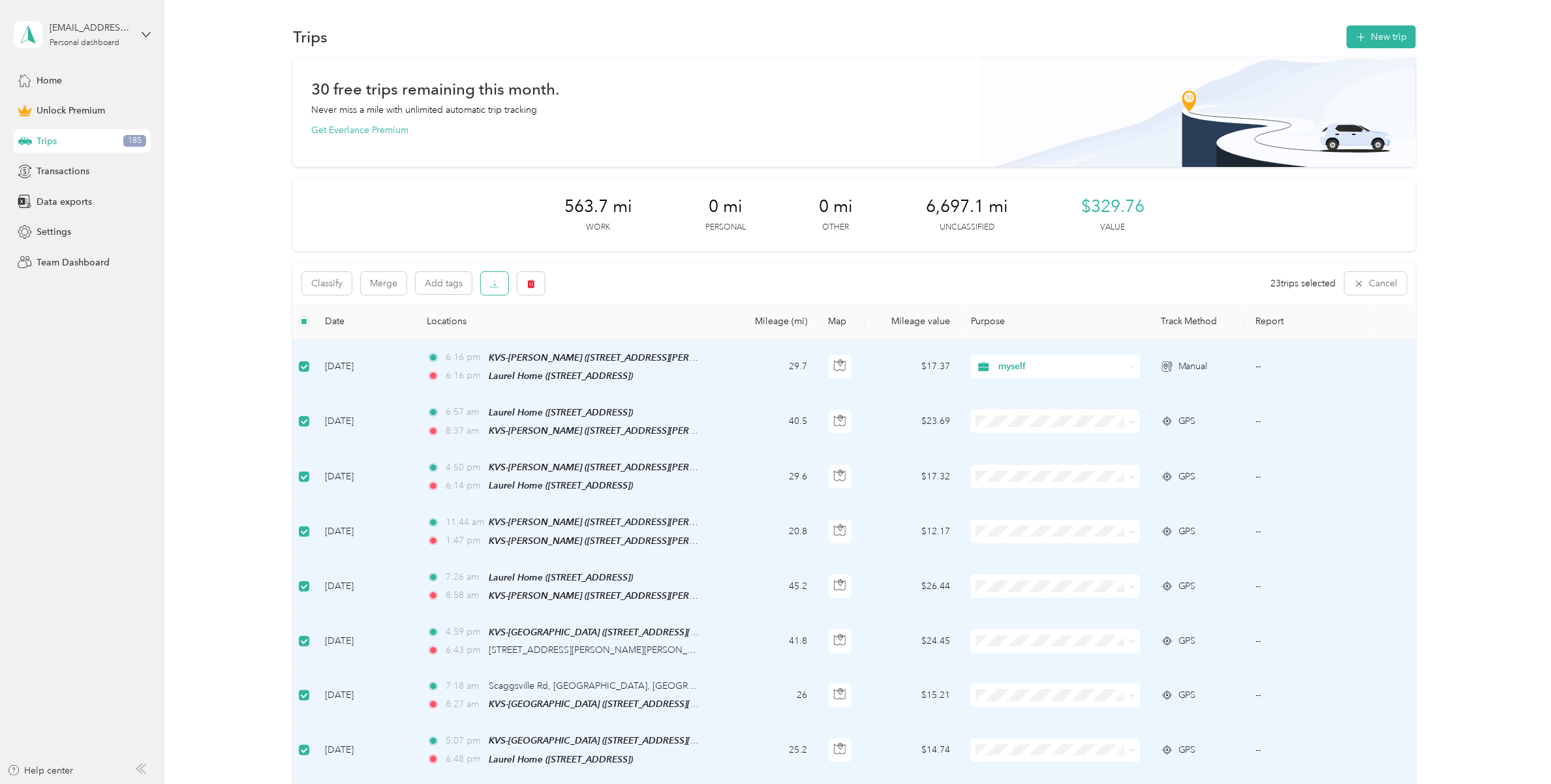
click at [497, 288] on icon "button" at bounding box center [494, 283] width 9 height 9
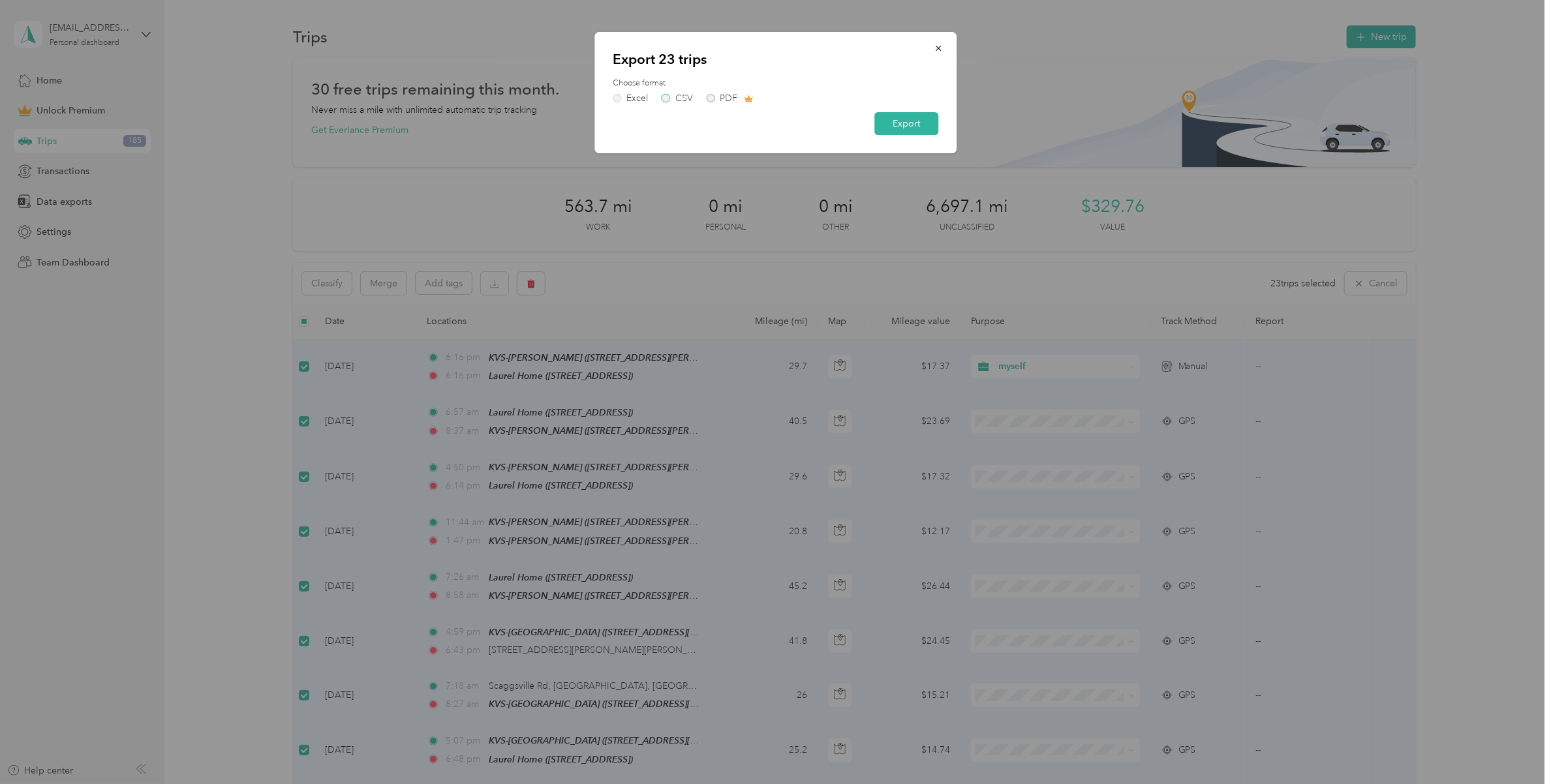
click at [676, 97] on div "CSV" at bounding box center [684, 98] width 17 height 9
click at [626, 95] on div "Excel" at bounding box center [636, 98] width 21 height 9
click at [898, 122] on button "Export" at bounding box center [906, 123] width 64 height 23
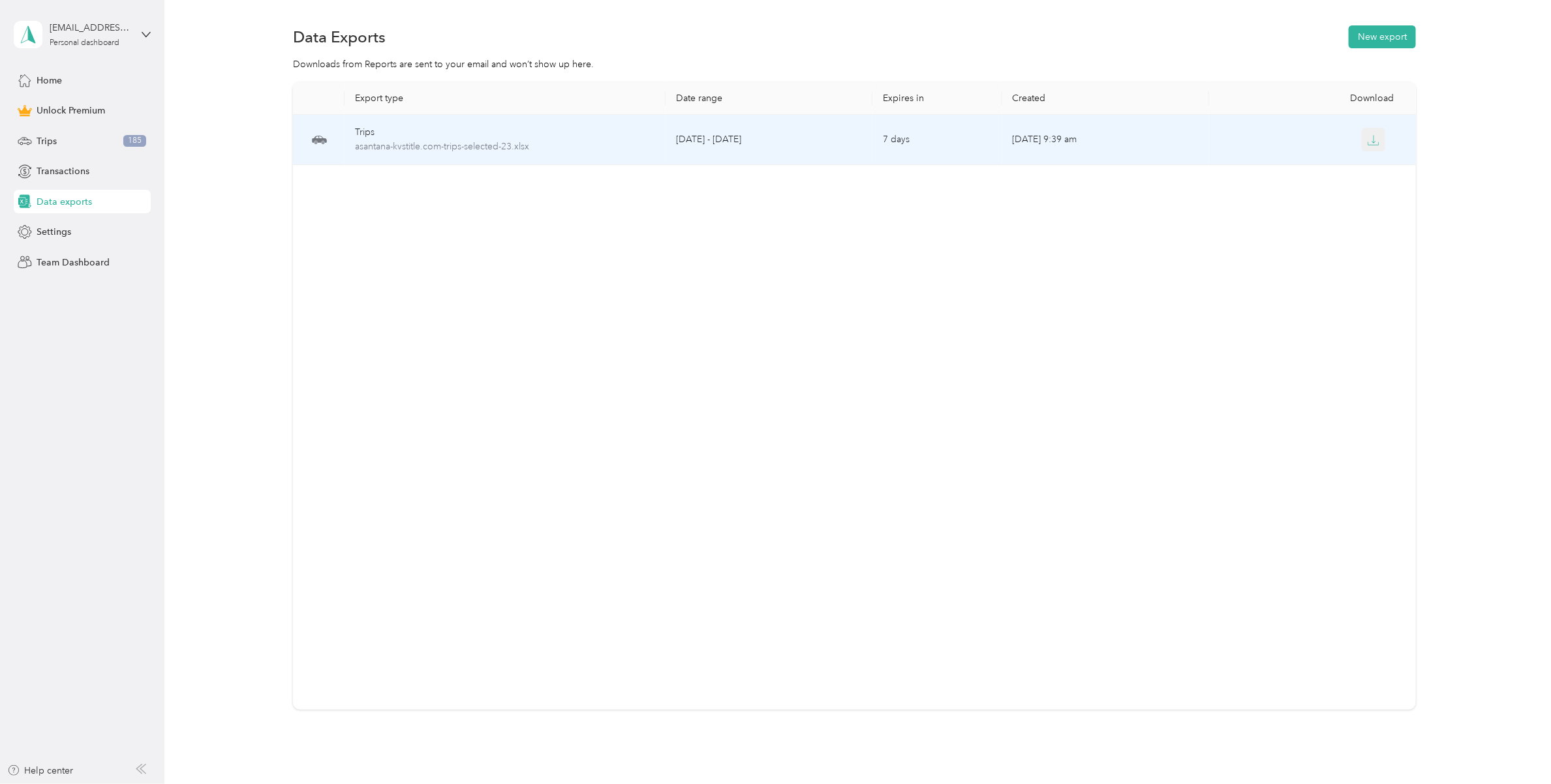
click at [1367, 134] on icon "button" at bounding box center [1373, 140] width 12 height 12
